Goal: Book appointment/travel/reservation

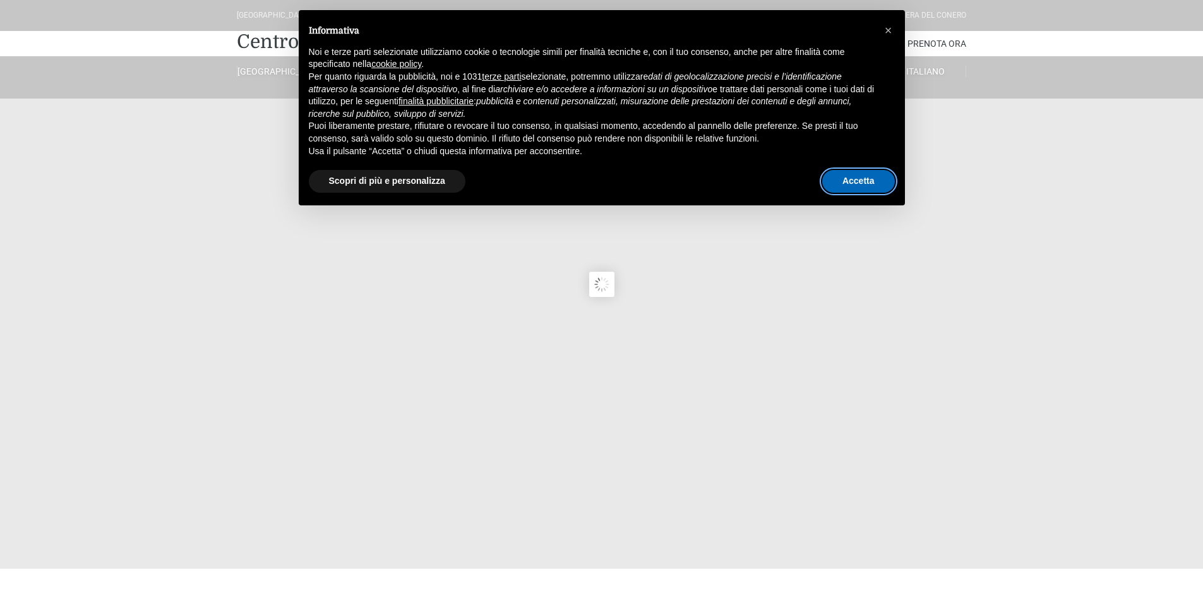
click at [846, 179] on button "Accetta" at bounding box center [858, 181] width 73 height 23
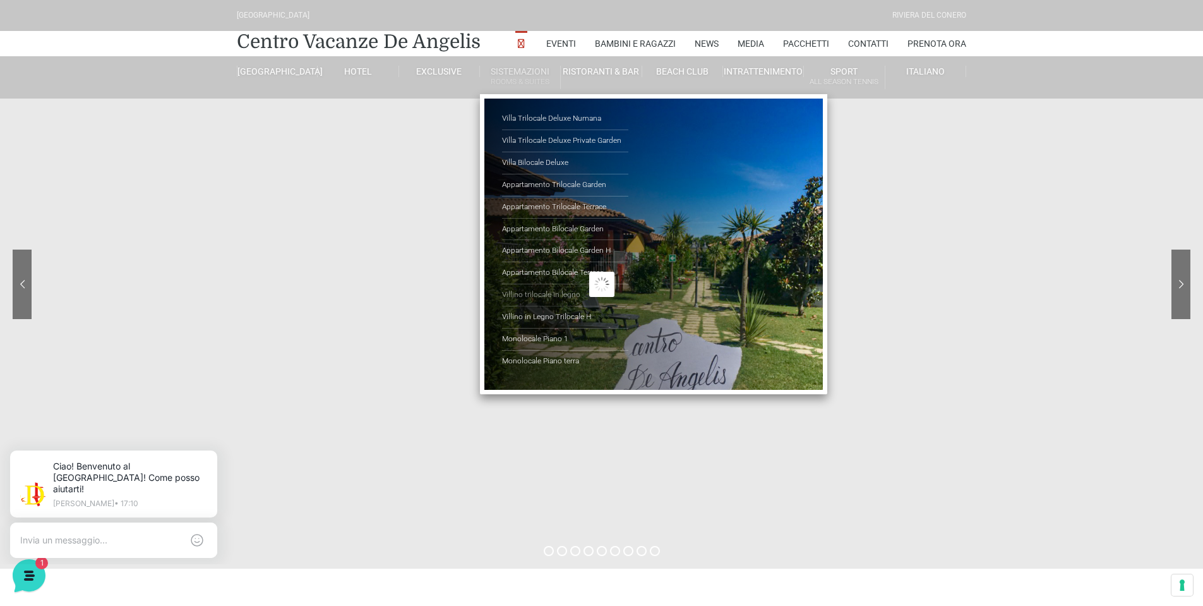
click at [560, 290] on link "Villino trilocale in legno" at bounding box center [565, 295] width 126 height 22
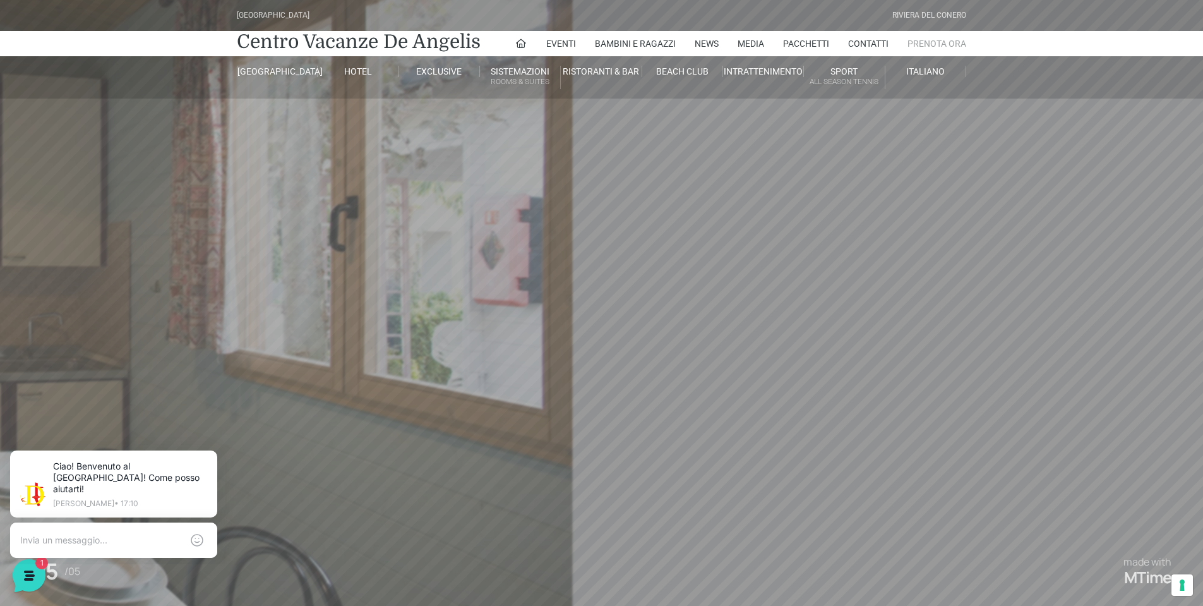
click at [916, 37] on link "Prenota Ora" at bounding box center [936, 43] width 59 height 25
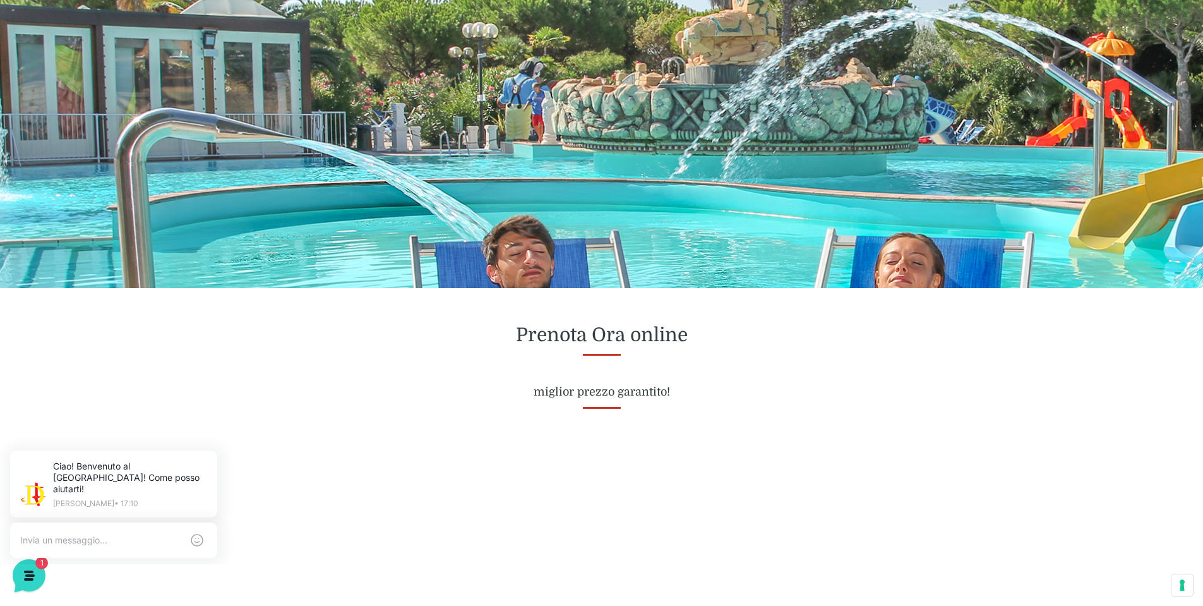
scroll to position [379, 0]
